Goal: Information Seeking & Learning: Learn about a topic

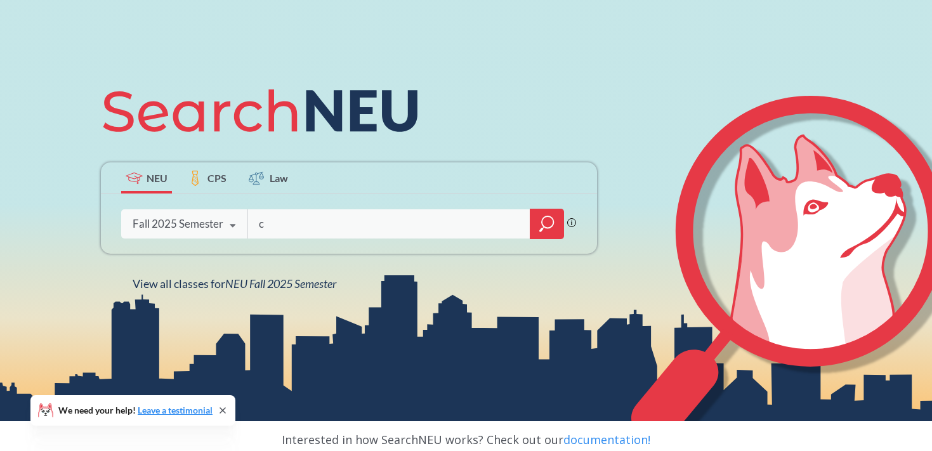
scroll to position [90, 0]
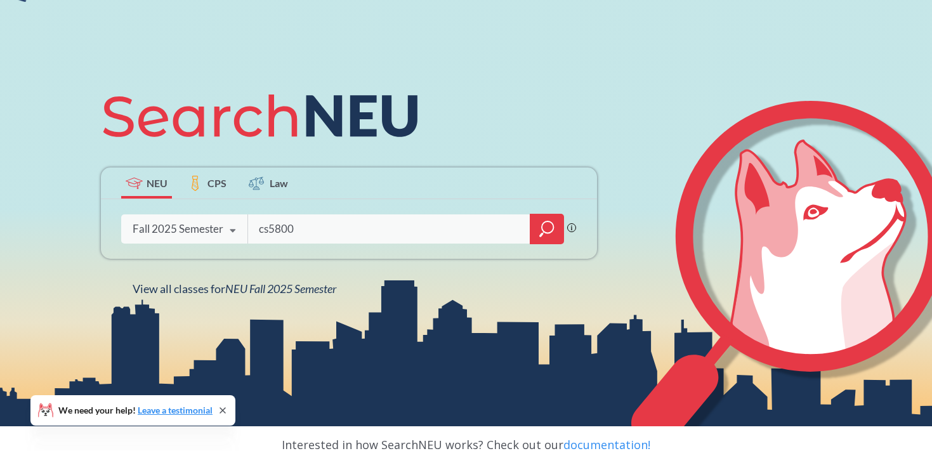
type input "cs5800"
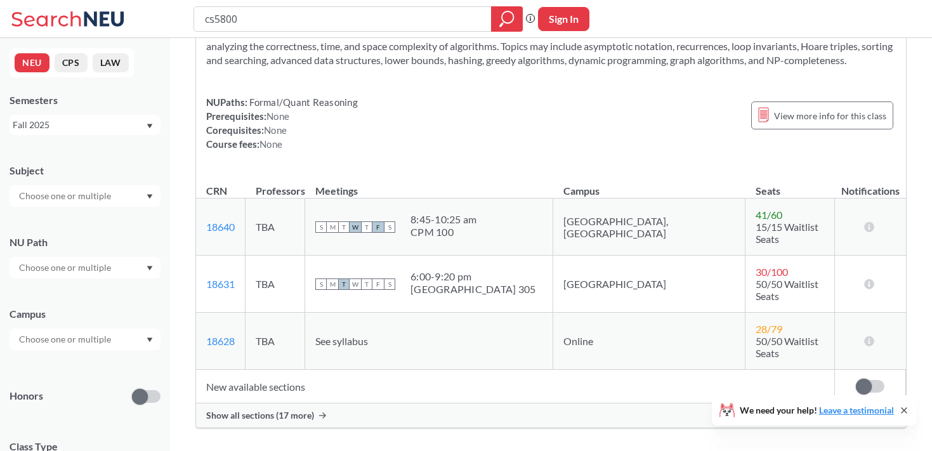
scroll to position [81, 0]
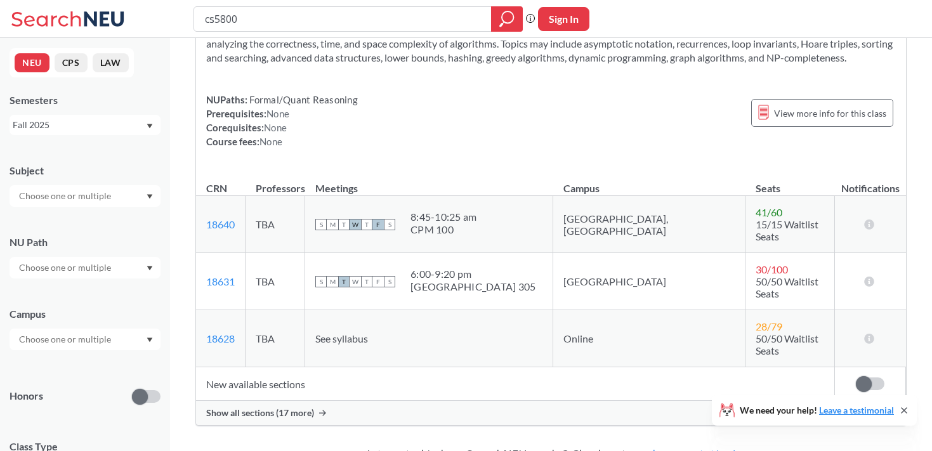
click at [872, 377] on label at bounding box center [870, 383] width 29 height 13
click at [856, 377] on input "checkbox" at bounding box center [856, 377] width 0 height 0
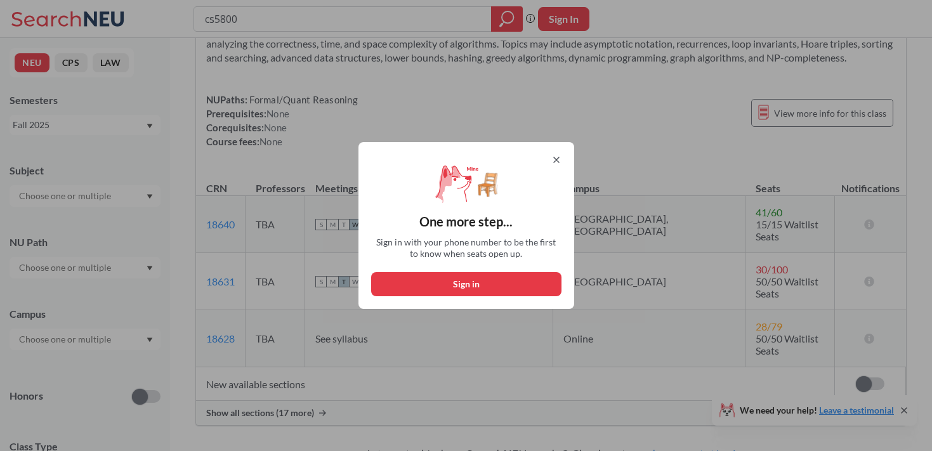
click at [552, 159] on icon at bounding box center [556, 160] width 10 height 10
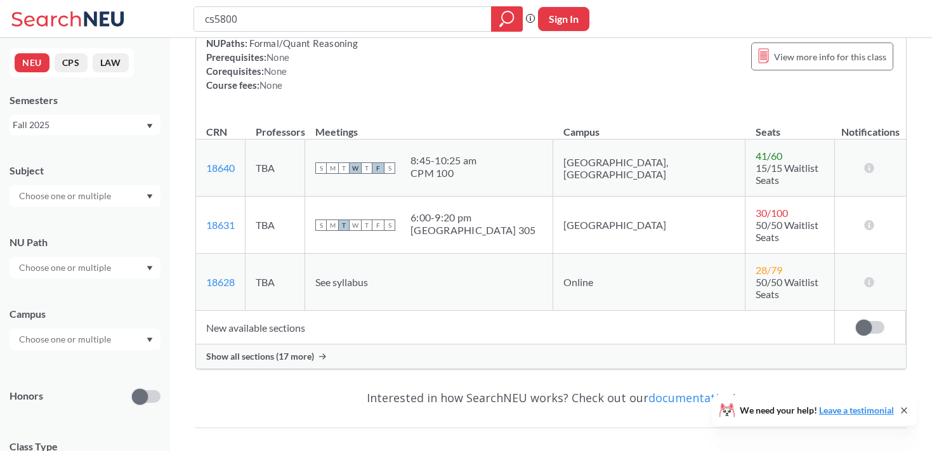
scroll to position [0, 0]
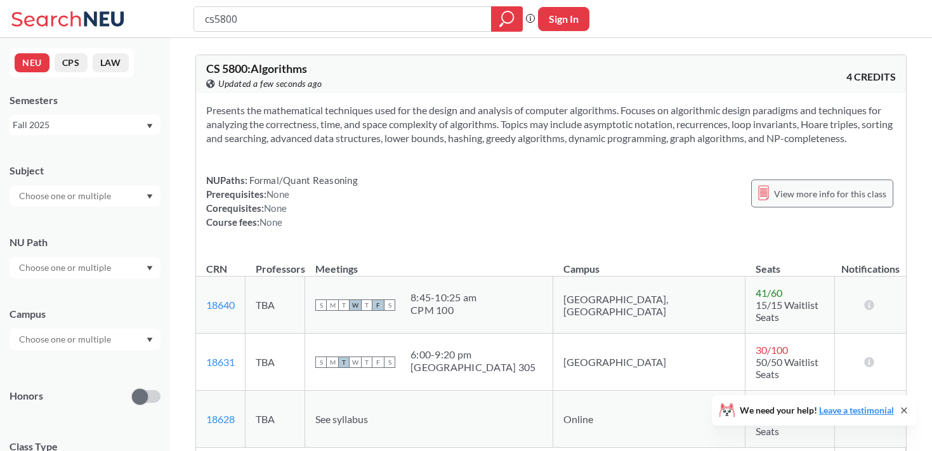
click at [814, 200] on span "View more info for this class" at bounding box center [830, 194] width 112 height 16
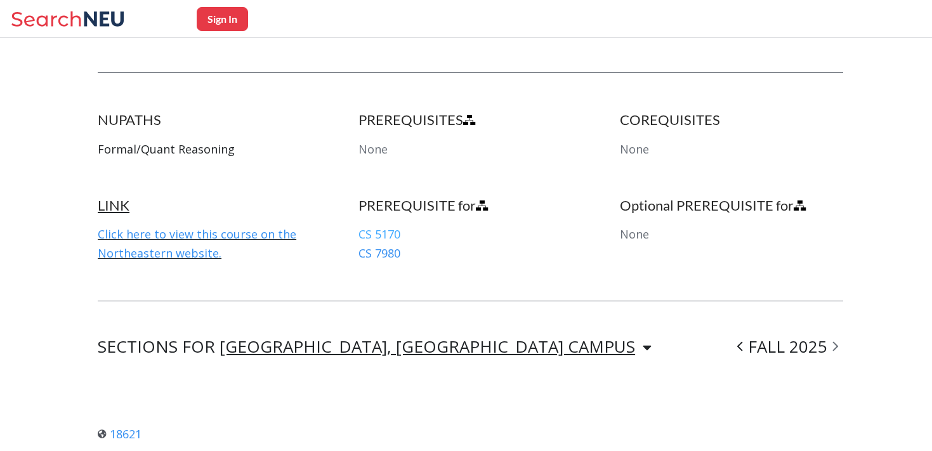
scroll to position [690, 0]
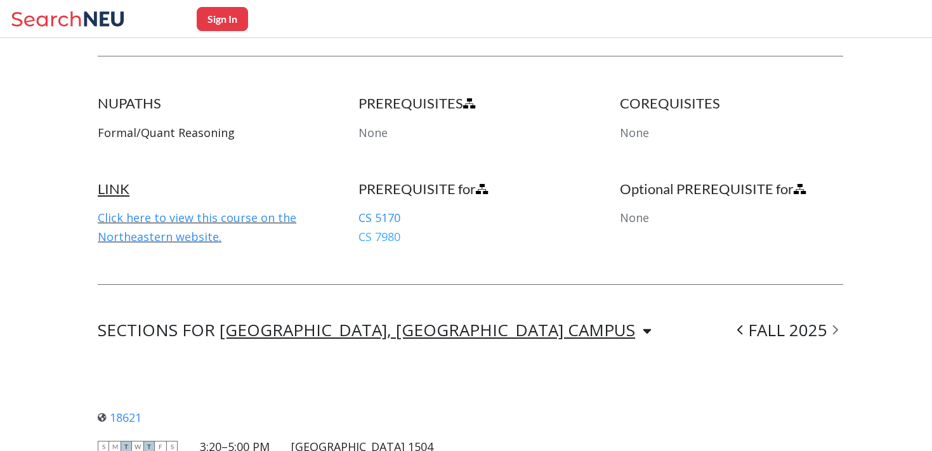
click at [388, 229] on link "CS 7980" at bounding box center [379, 236] width 42 height 15
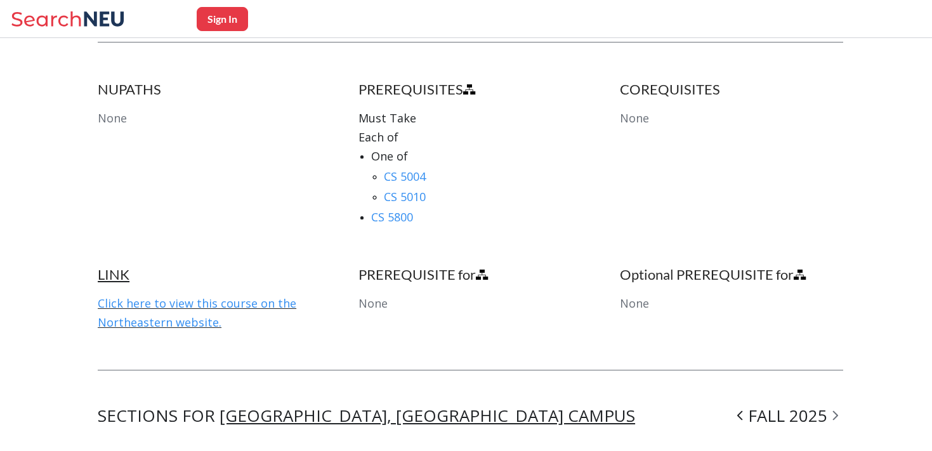
scroll to position [705, 0]
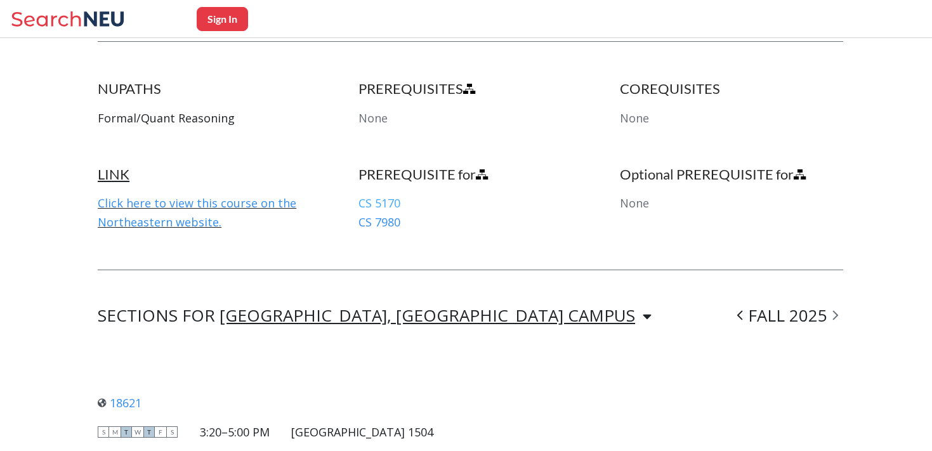
click at [386, 195] on link "CS 5170" at bounding box center [379, 202] width 42 height 15
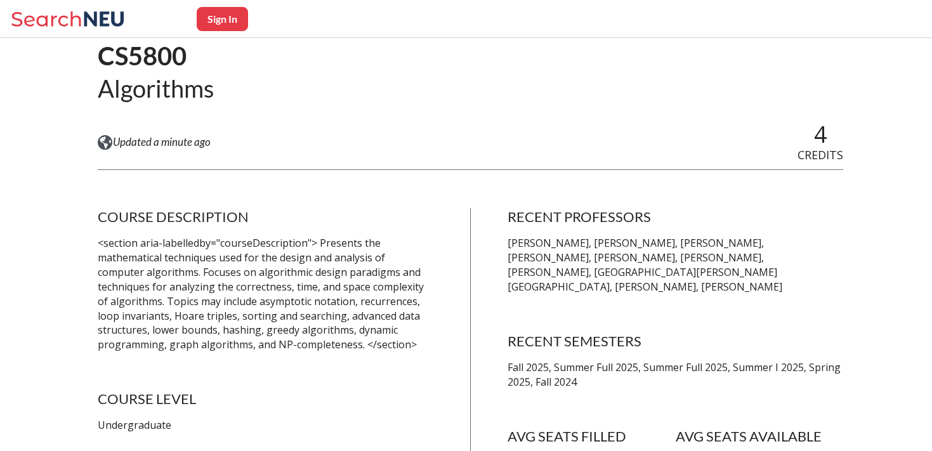
scroll to position [289, 0]
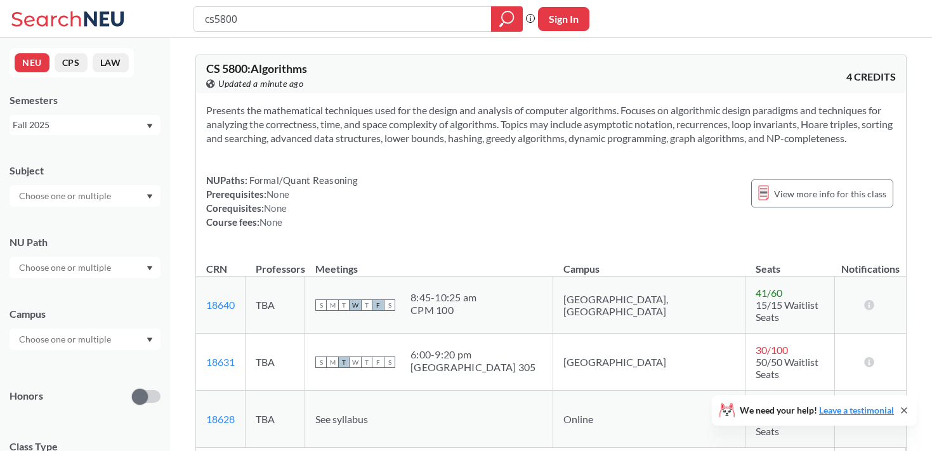
drag, startPoint x: 246, startPoint y: 17, endPoint x: 183, endPoint y: 17, distance: 62.8
click at [183, 17] on div "cs5800 Phrase search guarantees the exact search appears in the results. Ex. If…" at bounding box center [466, 19] width 932 height 38
click at [428, 197] on div "NUPaths: Formal/Quant Reasoning Prerequisites: None Corequisites: None Course f…" at bounding box center [551, 201] width 690 height 56
click at [223, 70] on span "CS 5800 : Algorithms" at bounding box center [256, 69] width 101 height 14
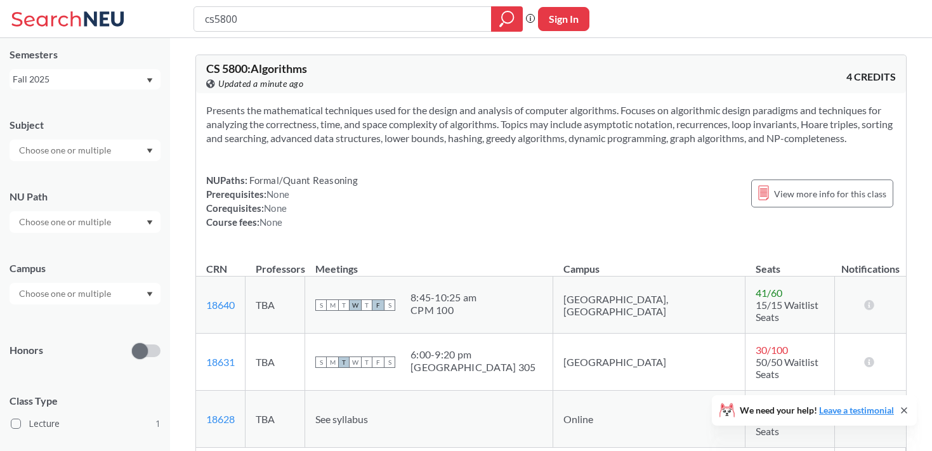
scroll to position [43, 0]
click at [97, 218] on input "text" at bounding box center [66, 225] width 107 height 15
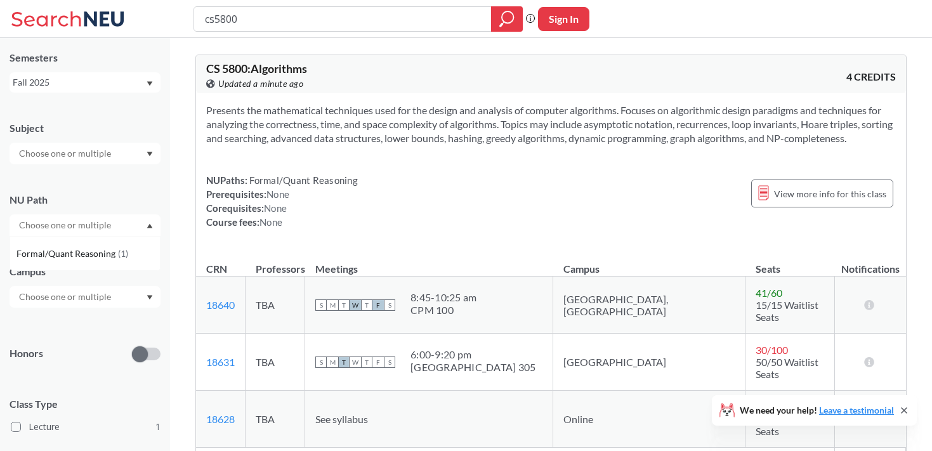
click at [109, 200] on div "NU Path" at bounding box center [85, 200] width 151 height 14
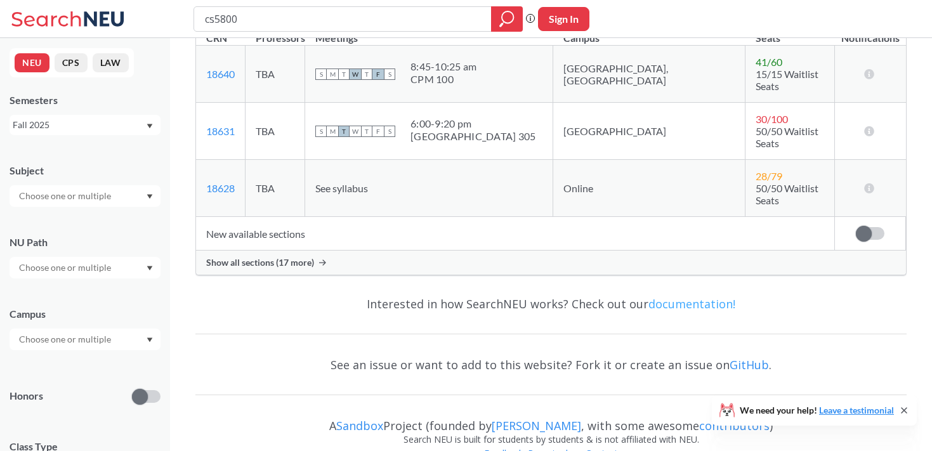
scroll to position [0, 0]
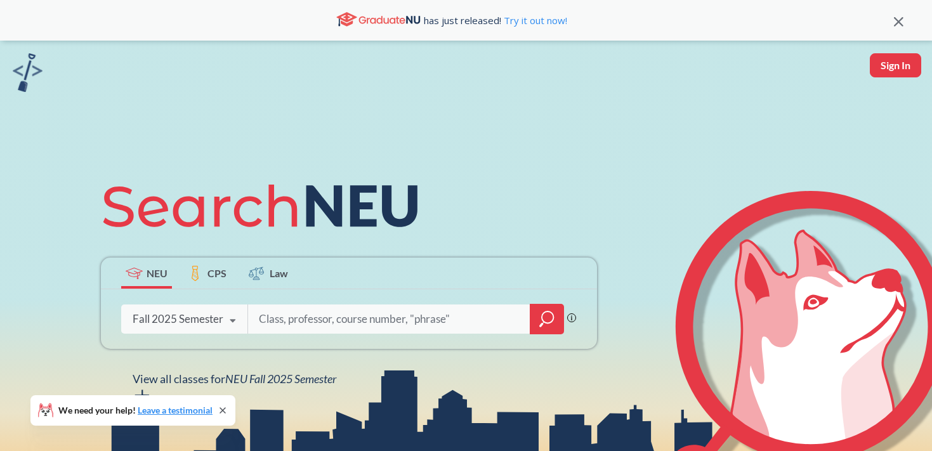
click at [901, 14] on div "has just released! Try it out now!" at bounding box center [466, 20] width 932 height 41
click at [901, 17] on icon at bounding box center [899, 22] width 10 height 10
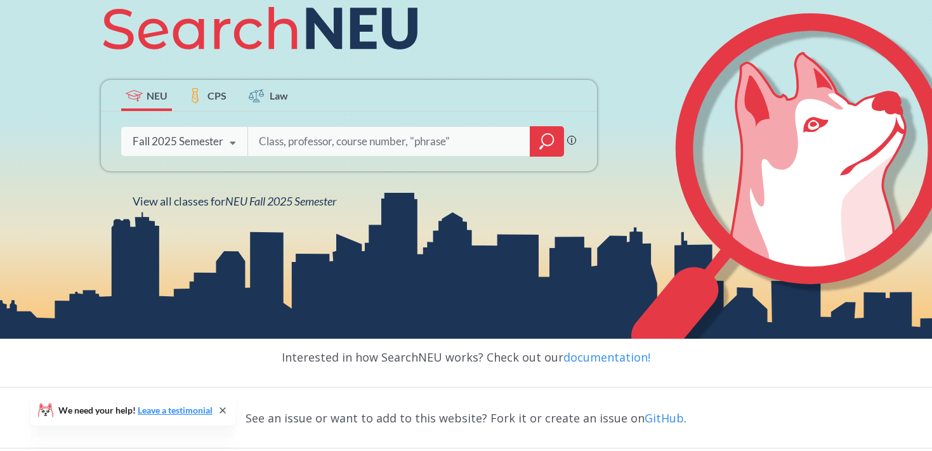
scroll to position [219, 0]
